Goal: Task Accomplishment & Management: Use online tool/utility

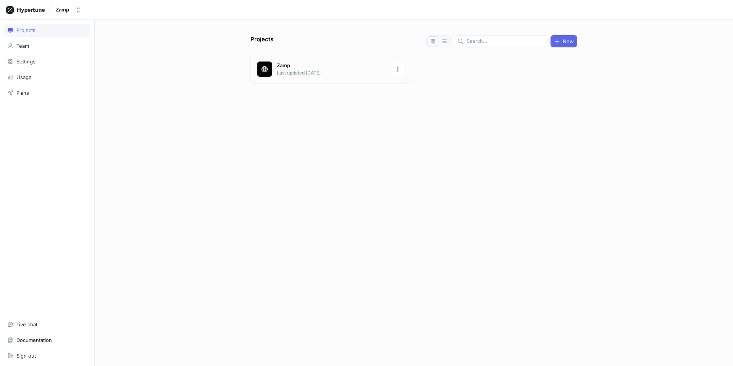
click at [294, 72] on p "Last updated [DATE]" at bounding box center [332, 73] width 111 height 7
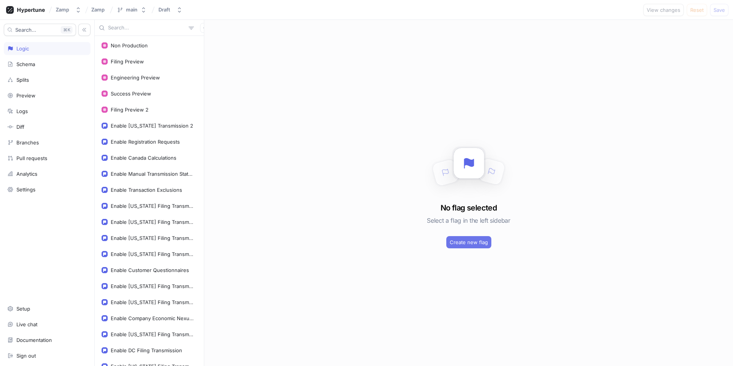
click at [475, 243] on span "Create new flag" at bounding box center [469, 242] width 38 height 5
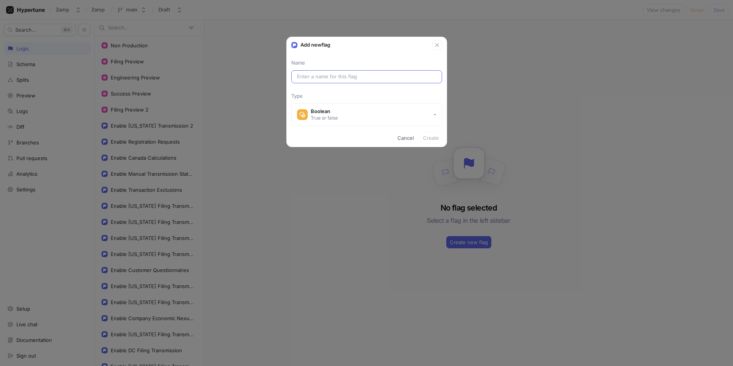
click at [332, 76] on input "text" at bounding box center [366, 77] width 139 height 8
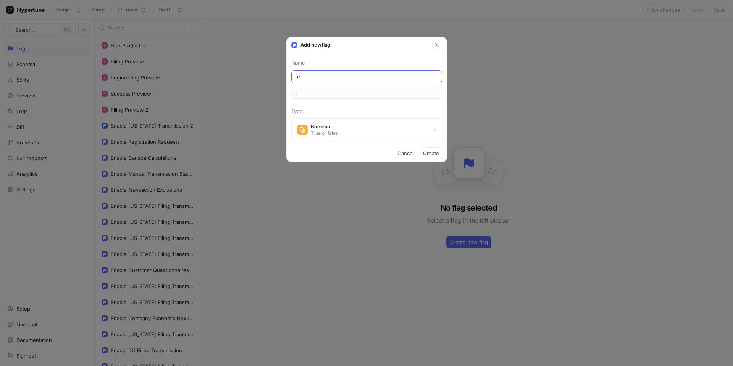
type input "en"
type input "ena"
type input "enab"
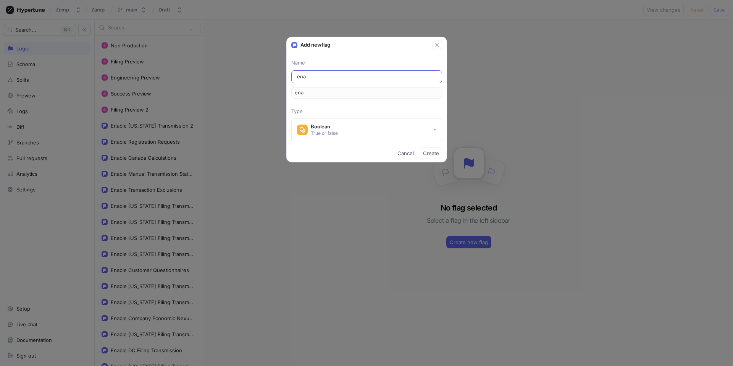
type input "enab"
type input "enabl"
type input "En"
type input "en"
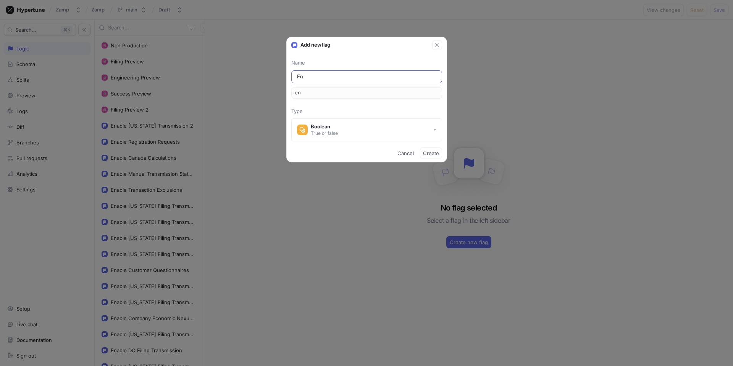
type input "Ena"
type input "ena"
type input "Enab"
type input "enab"
type input "Enabl"
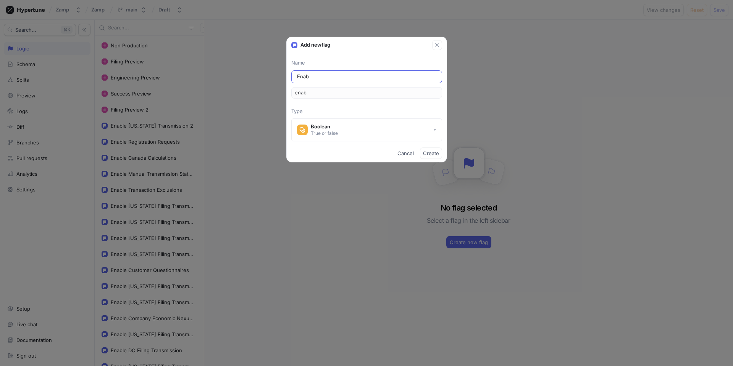
type input "enabl"
type input "Enable"
type input "enable"
type input "Enable I"
type input "enableI"
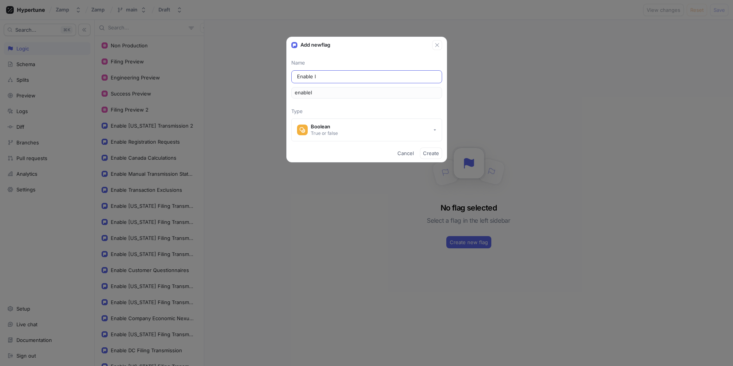
type input "Enable Il"
type input "enableIl"
type input "Enable Ill"
type input "enableIll"
type input "Enable Illi"
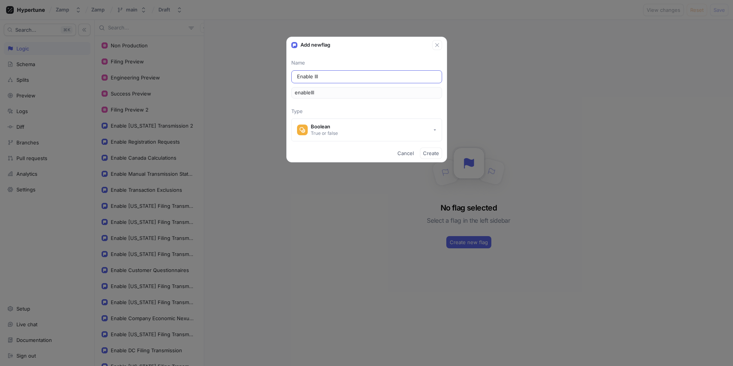
type input "enableIlli"
type input "Enable Illin"
type input "enableIllin"
type input "Enable Illino"
type input "enableIllino"
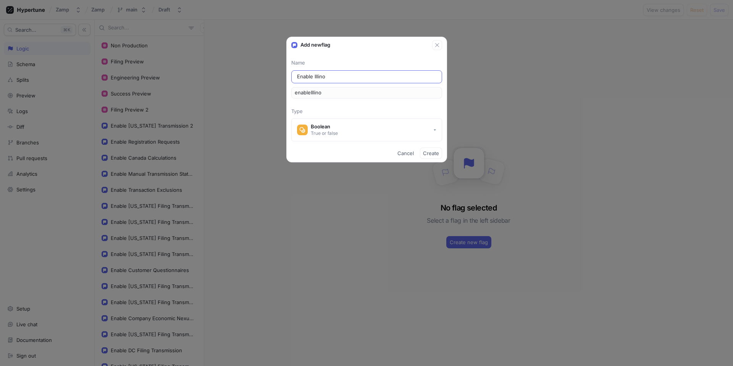
type input "Enable Illinoi"
type input "enableIllinoi"
type input "Enable [US_STATE]"
type input "enableIllinois"
type input "Enable [US_STATE] T"
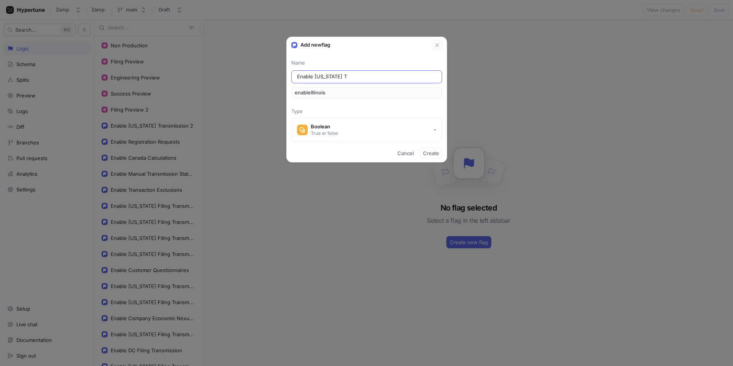
type input "enableIllinoisT"
type input "Enable [US_STATE] Tr"
type input "enableIllinoisTr"
type input "Enable [US_STATE] Tra"
type input "enableIllinoisTra"
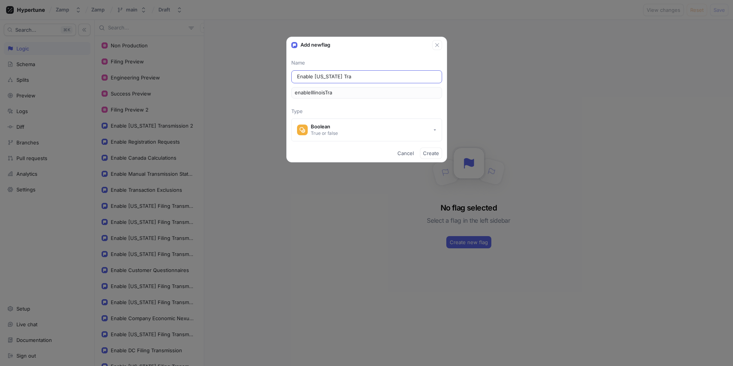
type input "Enable [US_STATE] [PERSON_NAME]"
type input "enableIllinoisTran"
type input "Enable [US_STATE] Trans"
type input "enableIllinoisTrans"
type input "Enable [US_STATE] Transm"
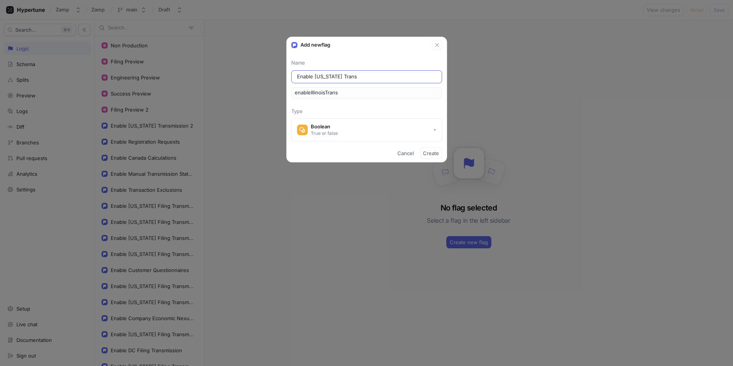
type input "enableIllinoisTransm"
type input "Enable [US_STATE] Transmi"
type input "enableIllinoisTransmi"
type input "Enable [US_STATE] Transmis"
type input "enableIllinoisTransmis"
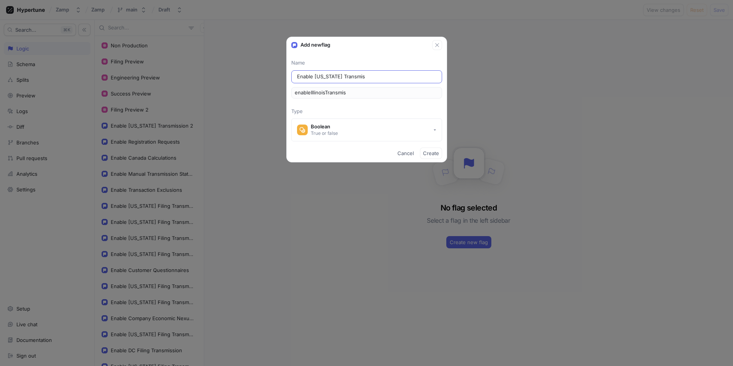
type input "Enable [US_STATE] Transmiss"
type input "enableIllinoisTransmiss"
type input "Enable [US_STATE] Transmissi"
type input "enableIllinoisTransmissi"
type input "Enable [US_STATE] Transmissio"
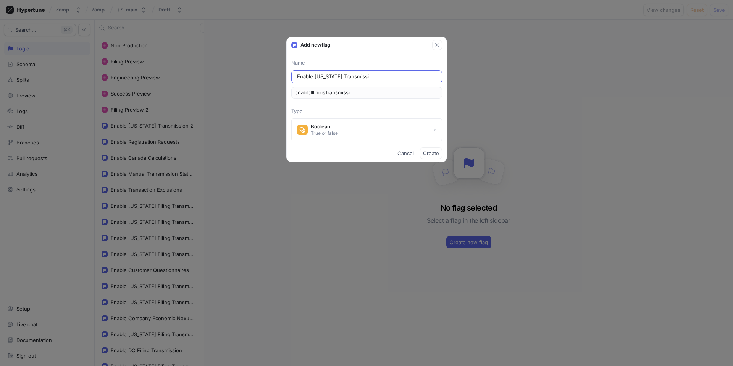
type input "enableIllinoisTransmissio"
type input "Enable [US_STATE] Transmission"
type input "enableIllinoisTransmission"
click at [329, 77] on input "Enable [US_STATE] Transmission" at bounding box center [366, 77] width 139 height 8
type input "Enable [US_STATE] F Transmission"
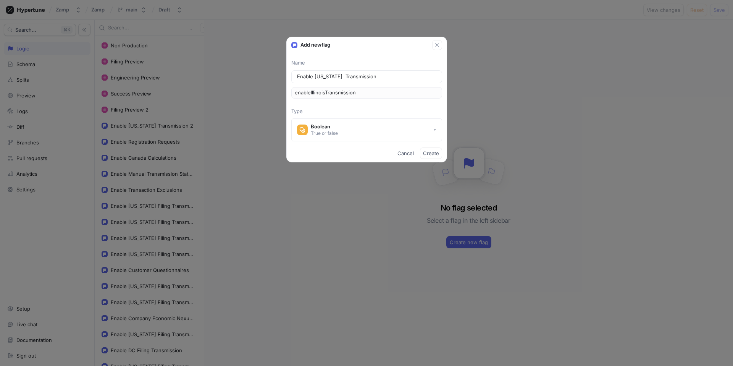
type input "enableIllinoisFTransmission"
type input "Enable [US_STATE] Fi Transmission"
type input "enableIllinoisFiTransmission"
type input "Enable [US_STATE] Fil Transmission"
type input "enableIllinoisFilTransmission"
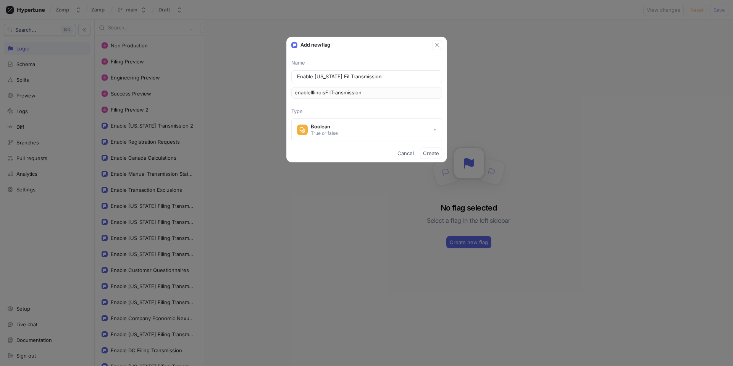
type input "Enable [US_STATE] Fili Transmission"
type input "enableIllinoisFiliTransmission"
type input "Enable [US_STATE] Filin Transmission"
type input "enableIllinoisFilinTransmission"
type input "Enable [US_STATE] Filing Transmission"
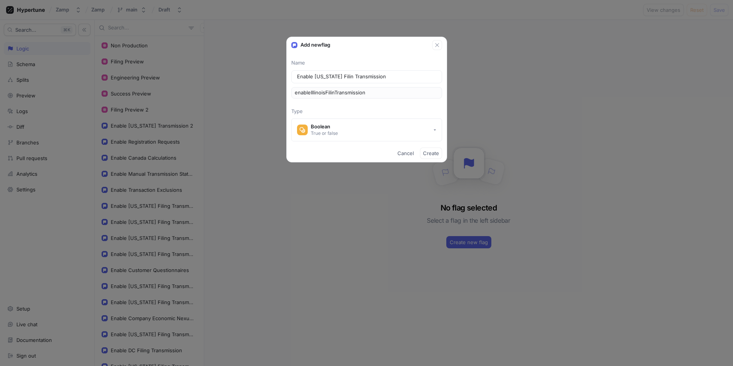
type input "enableIllinoisFilingTransmission"
type input "Enable [US_STATE] Filing Transmission"
click at [436, 152] on span "Create" at bounding box center [431, 153] width 16 height 5
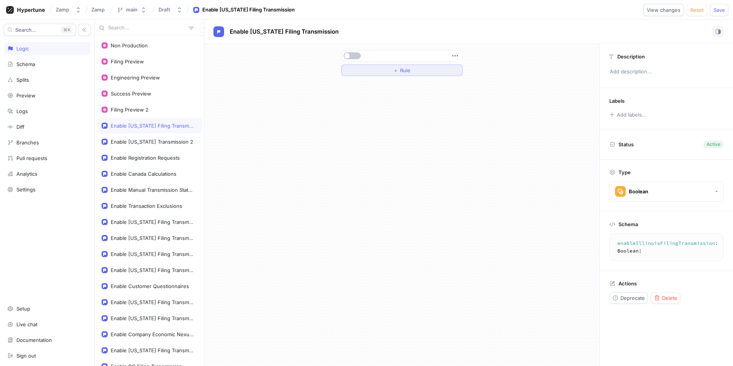
click at [404, 70] on span "Rule" at bounding box center [405, 70] width 10 height 5
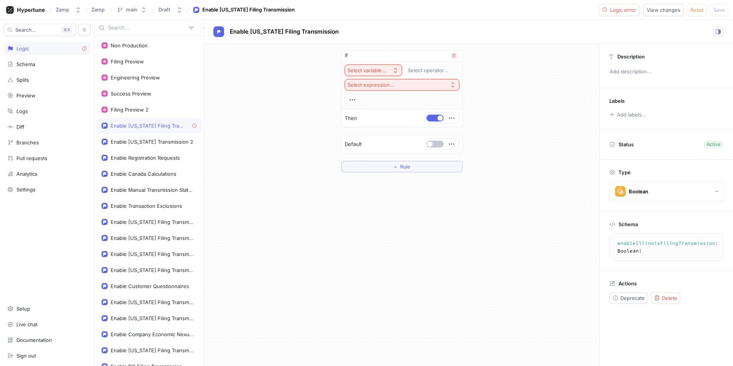
click at [370, 72] on div "Select variable..." at bounding box center [367, 70] width 39 height 6
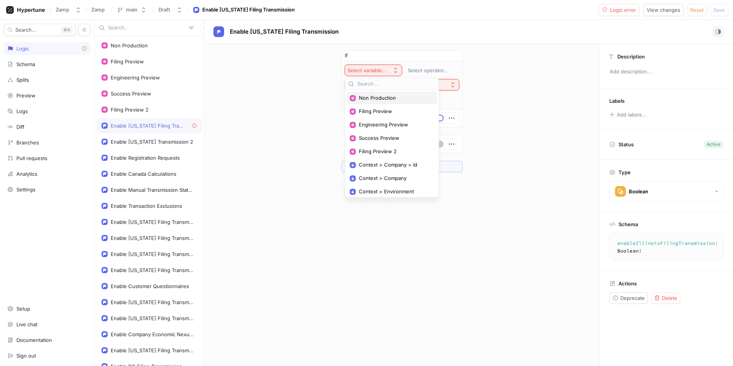
click at [388, 100] on span "Non Production" at bounding box center [394, 98] width 71 height 6
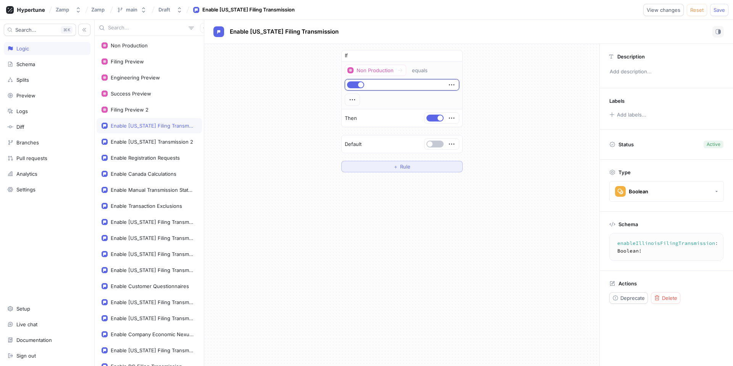
click at [426, 166] on button "＋ Rule" at bounding box center [401, 166] width 121 height 11
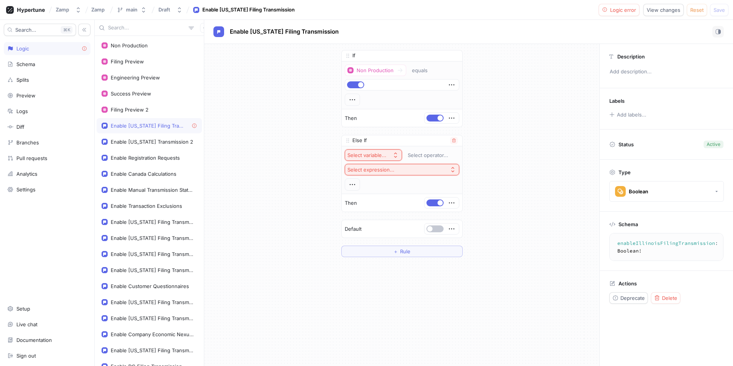
click at [365, 151] on button "Select variable..." at bounding box center [373, 154] width 57 height 11
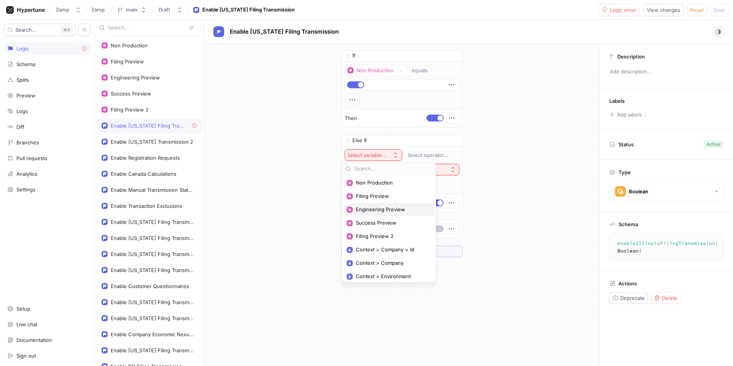
click at [392, 208] on span "Engineering Preview" at bounding box center [391, 209] width 71 height 6
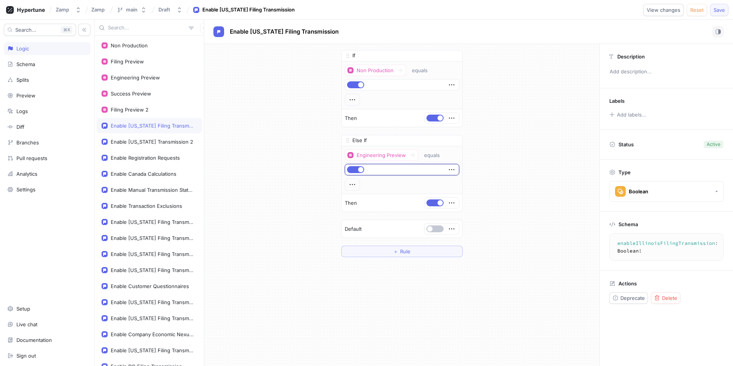
click at [721, 11] on span "Save" at bounding box center [719, 10] width 11 height 5
click at [649, 246] on textarea "enableIllinoisFilingTransmission: Boolean!" at bounding box center [681, 246] width 136 height 21
